Goal: Navigation & Orientation: Find specific page/section

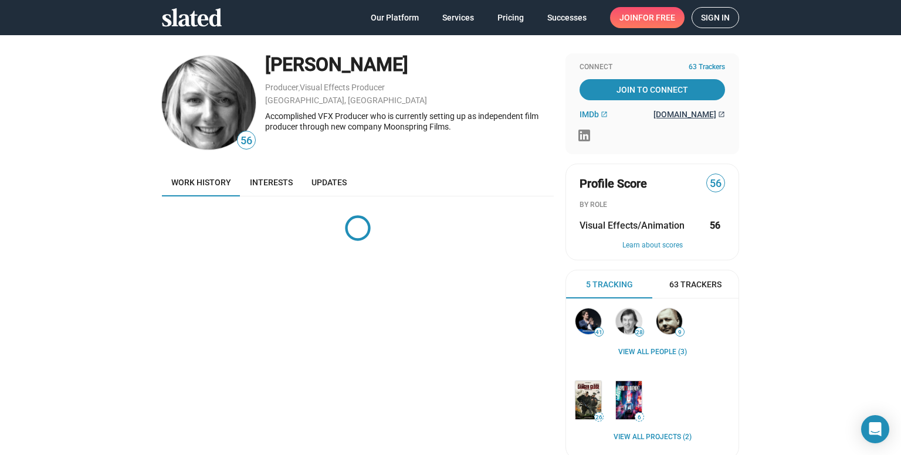
click at [682, 113] on span "[DOMAIN_NAME]" at bounding box center [684, 114] width 63 height 9
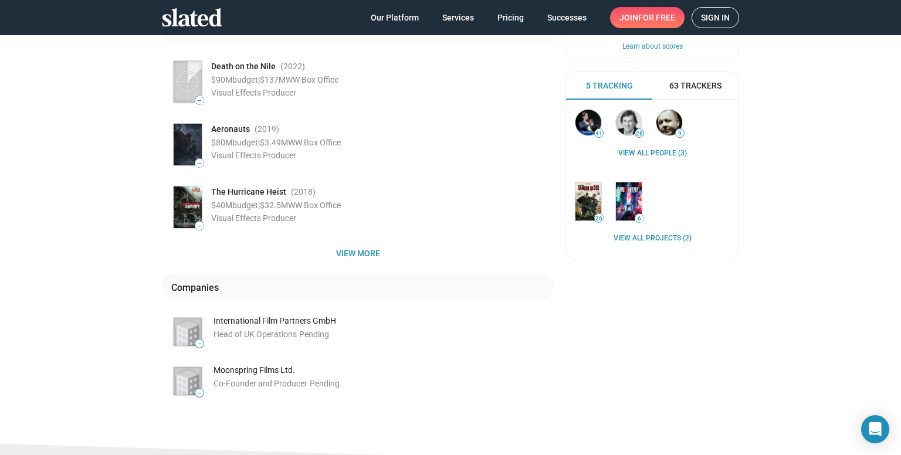
scroll to position [235, 0]
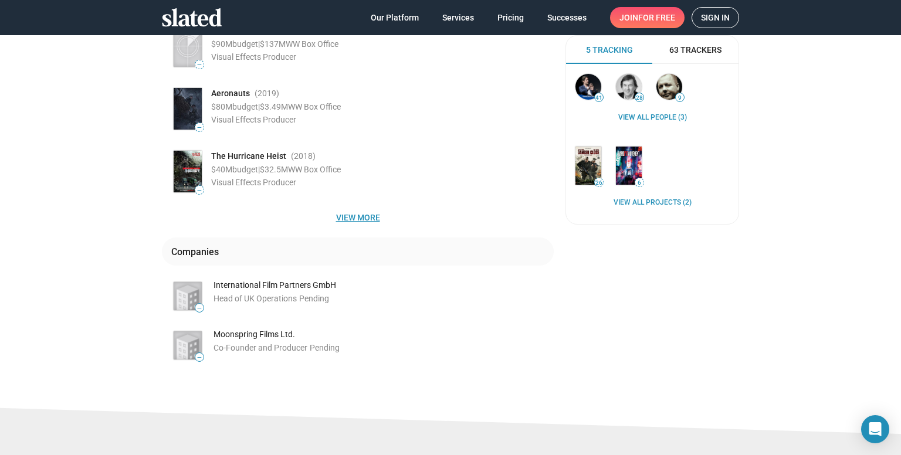
click at [352, 218] on span "View more" at bounding box center [357, 217] width 373 height 21
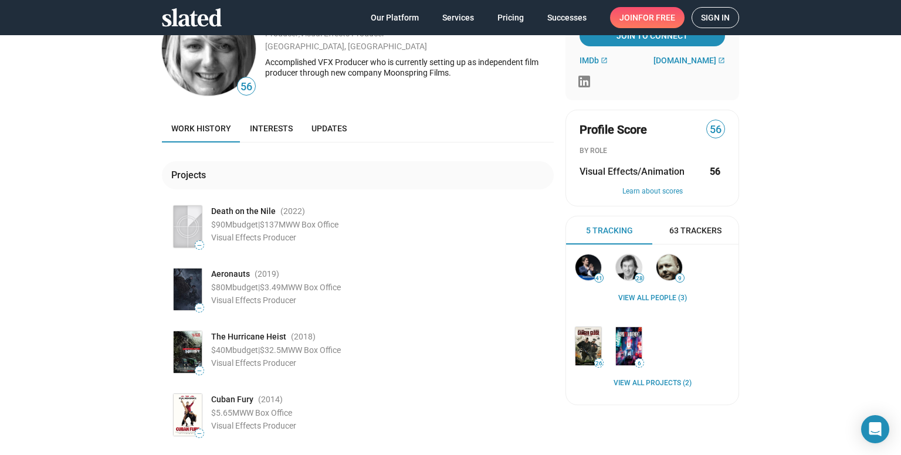
scroll to position [0, 0]
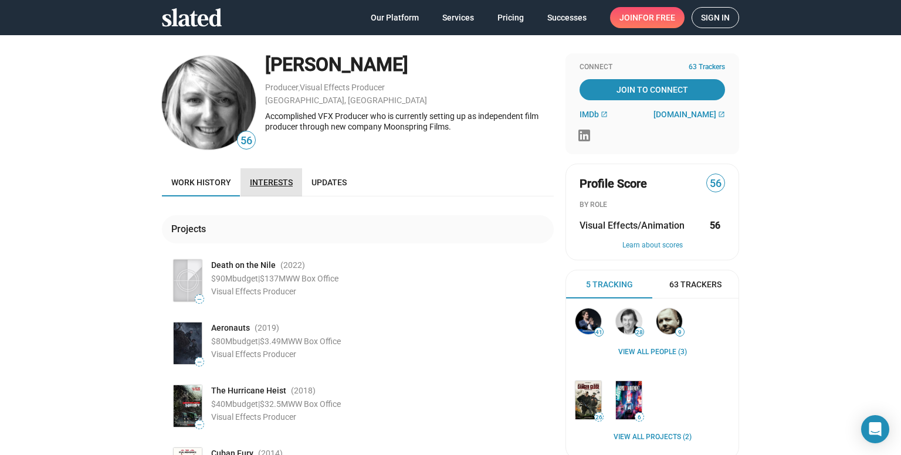
click at [268, 184] on span "Interests" at bounding box center [271, 182] width 43 height 9
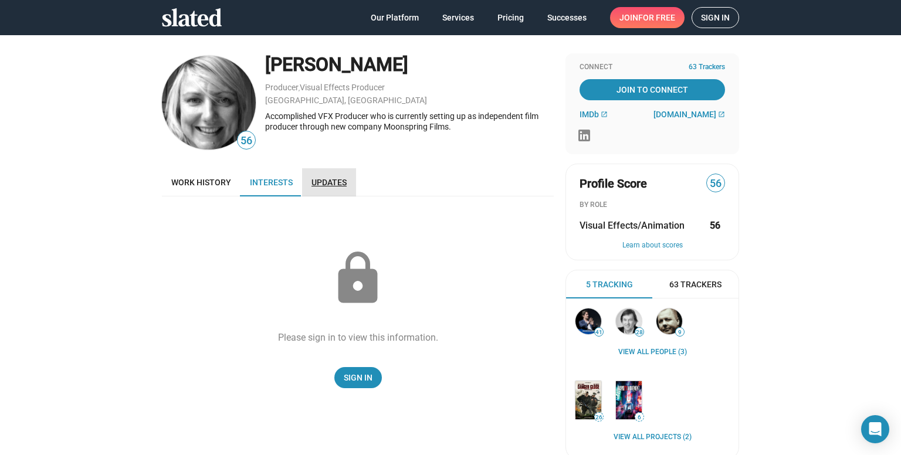
click at [324, 186] on span "Updates" at bounding box center [328, 182] width 35 height 9
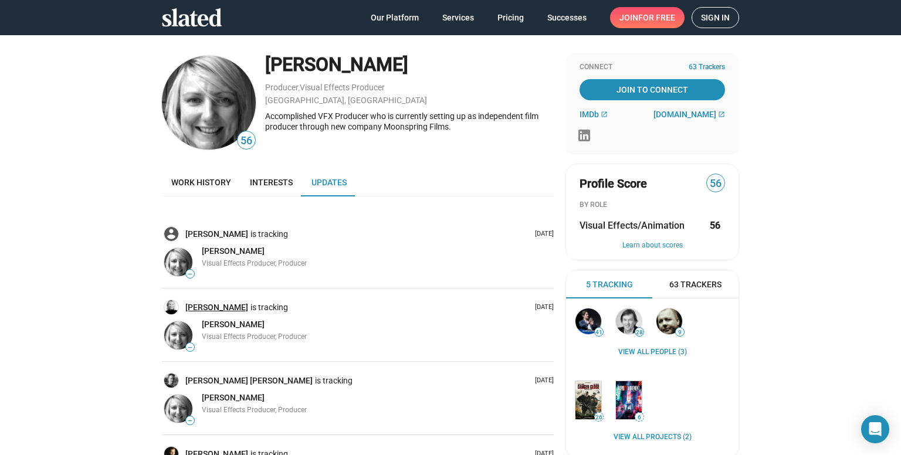
click at [211, 306] on link "[PERSON_NAME]" at bounding box center [217, 307] width 65 height 11
click at [229, 235] on link "[PERSON_NAME]" at bounding box center [217, 234] width 65 height 11
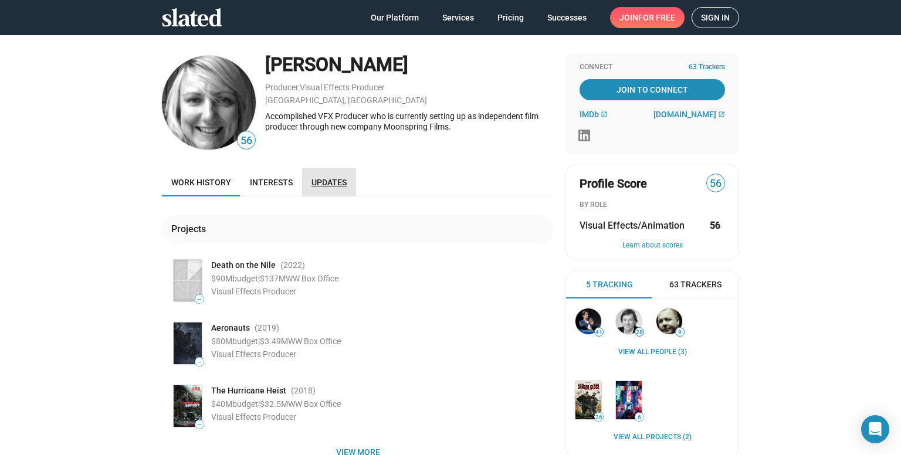
click at [316, 185] on span "Updates" at bounding box center [328, 182] width 35 height 9
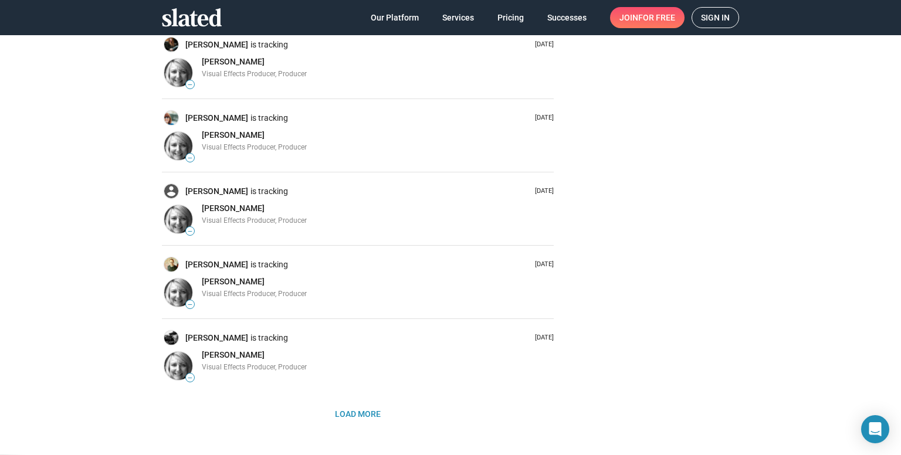
scroll to position [562, 0]
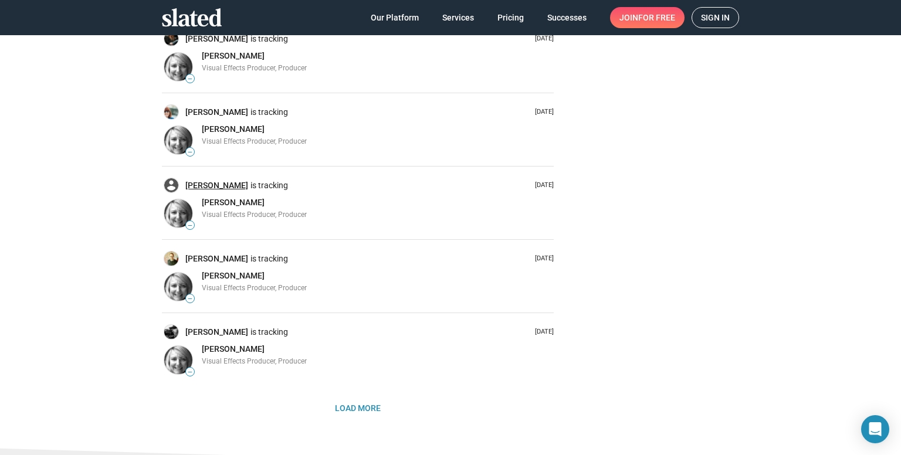
click at [222, 185] on link "[PERSON_NAME]" at bounding box center [217, 185] width 65 height 11
